Goal: Register for event/course

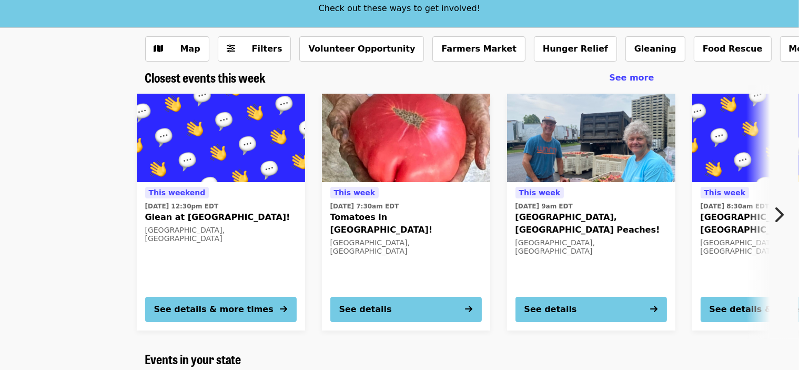
scroll to position [77, 0]
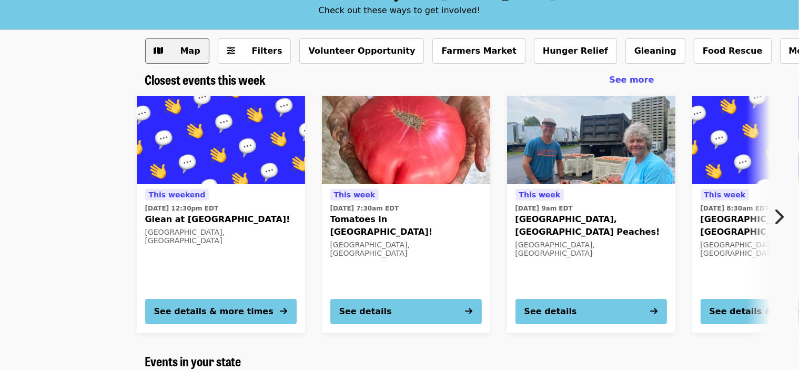
click at [191, 58] on button "Map" at bounding box center [177, 50] width 64 height 25
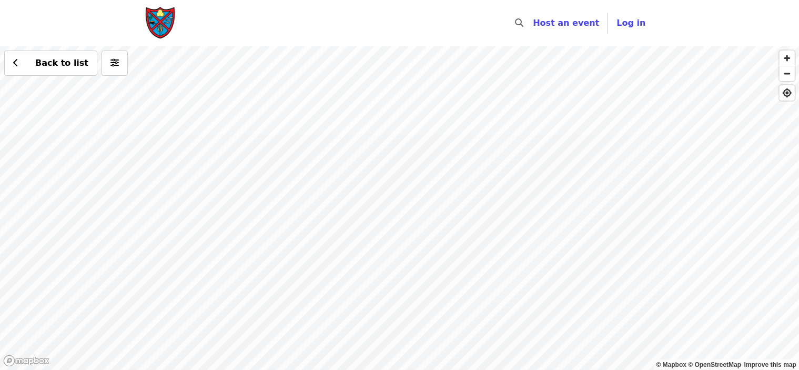
drag, startPoint x: 622, startPoint y: 141, endPoint x: 515, endPoint y: 246, distance: 149.1
click at [515, 246] on div "Back to list" at bounding box center [399, 207] width 799 height 323
click at [484, 225] on div "Back to list" at bounding box center [399, 207] width 799 height 323
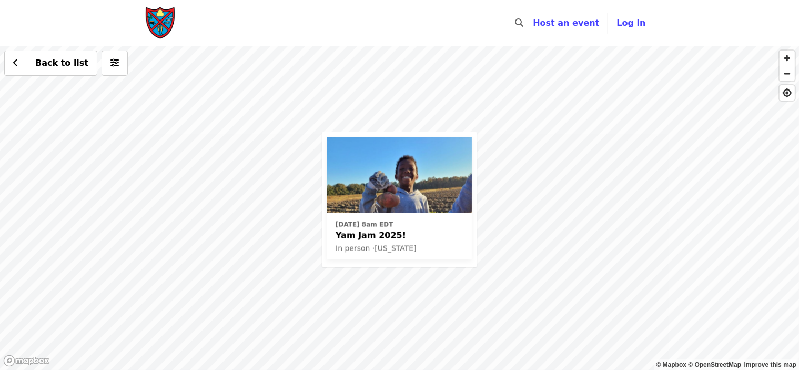
click at [366, 233] on span "Yam Jam 2025!" at bounding box center [399, 235] width 128 height 13
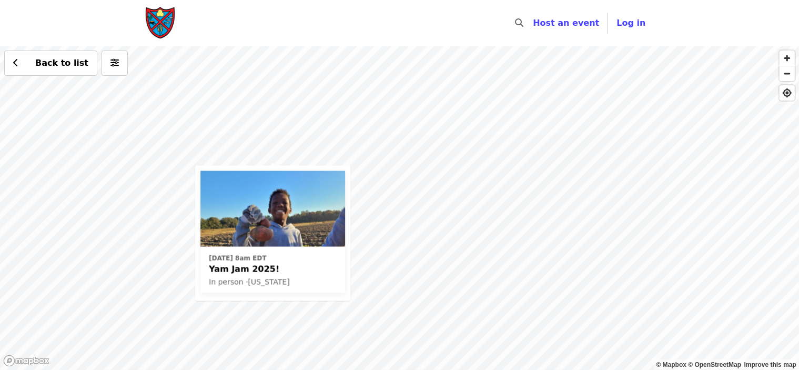
click at [180, 176] on div "Sat, Oct 4 @ 8am EDT Yam Jam 2025! In person · North Carolina Back to list" at bounding box center [399, 207] width 799 height 323
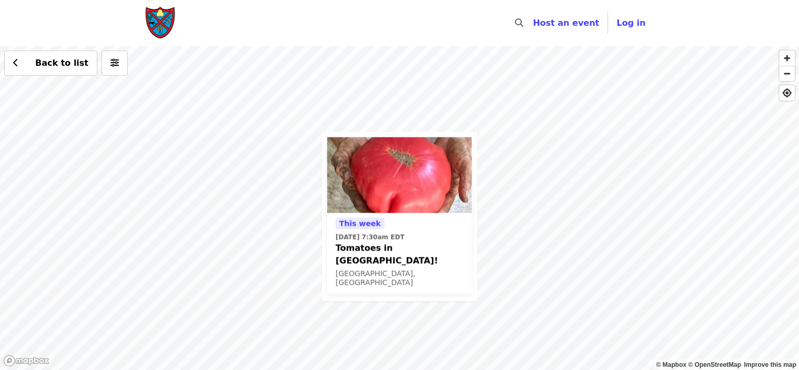
click at [451, 98] on div "This week Wed, Aug 13 @ 7:30am EDT Tomatoes in China Grove! China Grove, NC Bac…" at bounding box center [399, 207] width 799 height 323
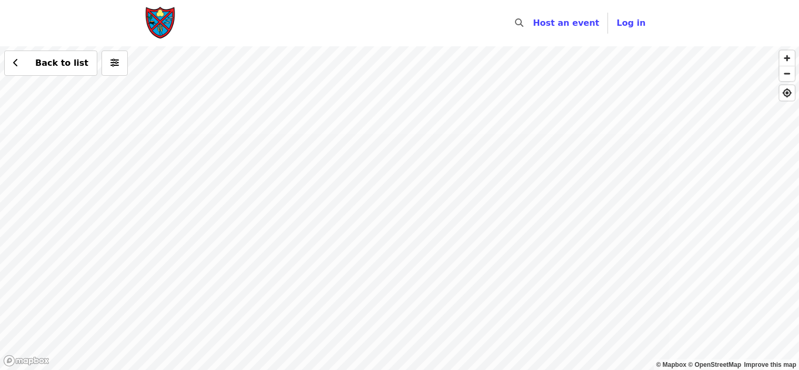
drag, startPoint x: 470, startPoint y: 93, endPoint x: 351, endPoint y: 211, distance: 167.3
click at [351, 211] on div "Back to list" at bounding box center [399, 207] width 799 height 323
click at [32, 73] on button "Back to list" at bounding box center [50, 62] width 93 height 25
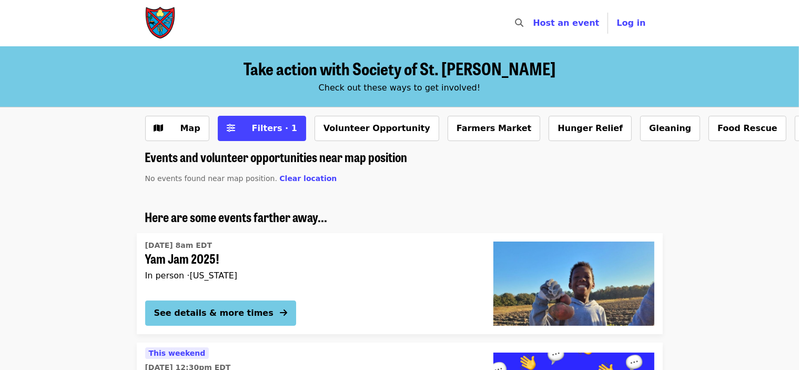
click at [165, 25] on img "Main navigation" at bounding box center [161, 23] width 32 height 34
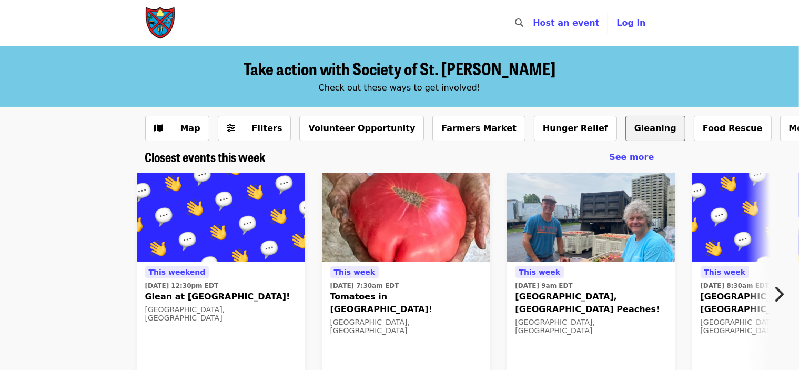
click at [625, 124] on button "Gleaning" at bounding box center [655, 128] width 60 height 25
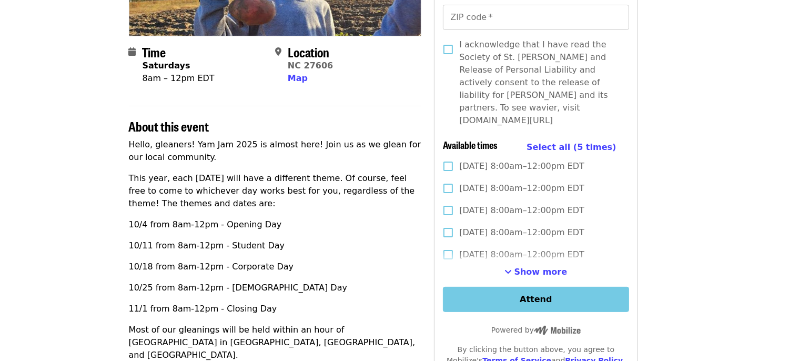
scroll to position [0, 16]
